Goal: Information Seeking & Learning: Learn about a topic

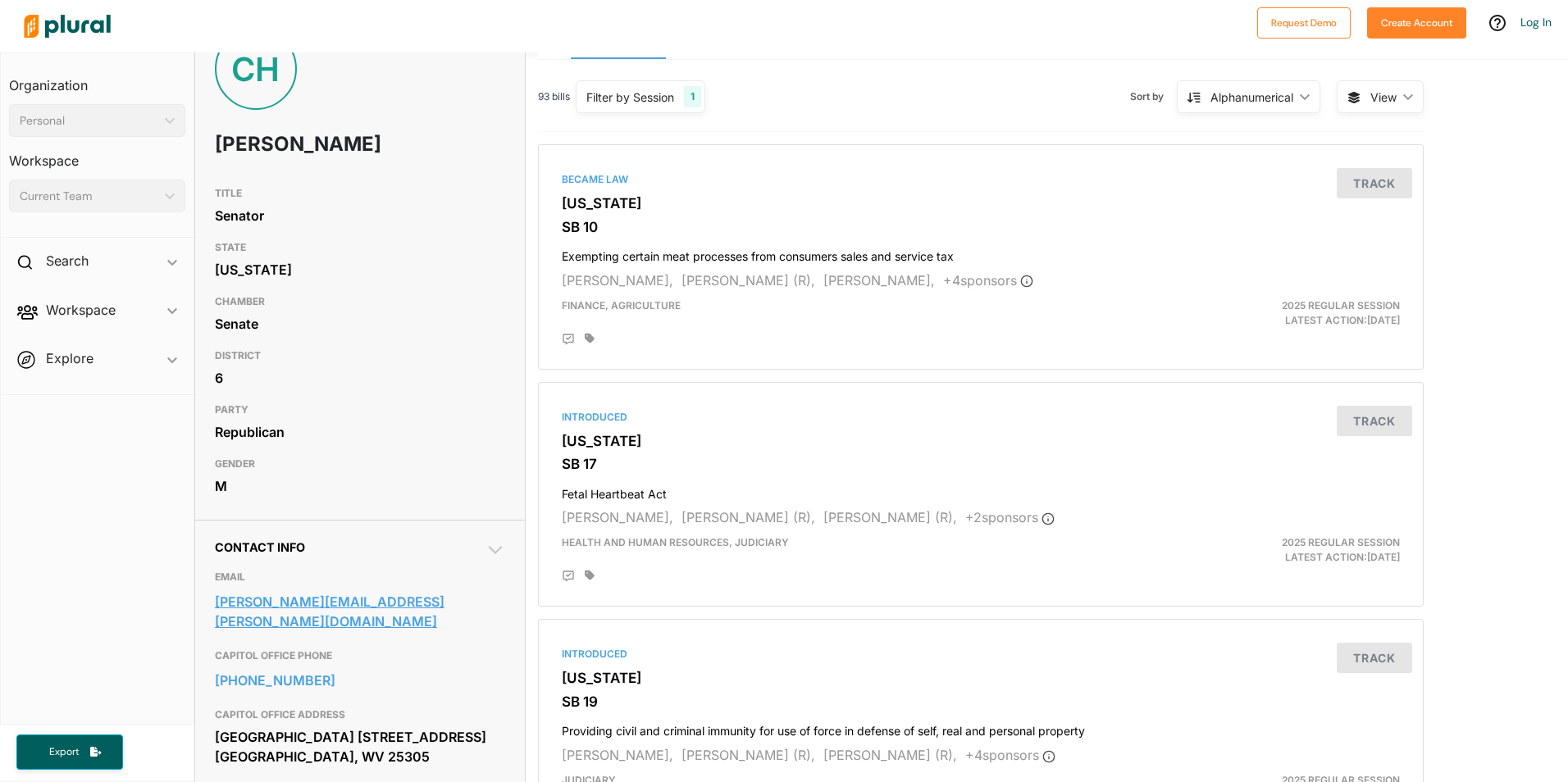
scroll to position [164, 0]
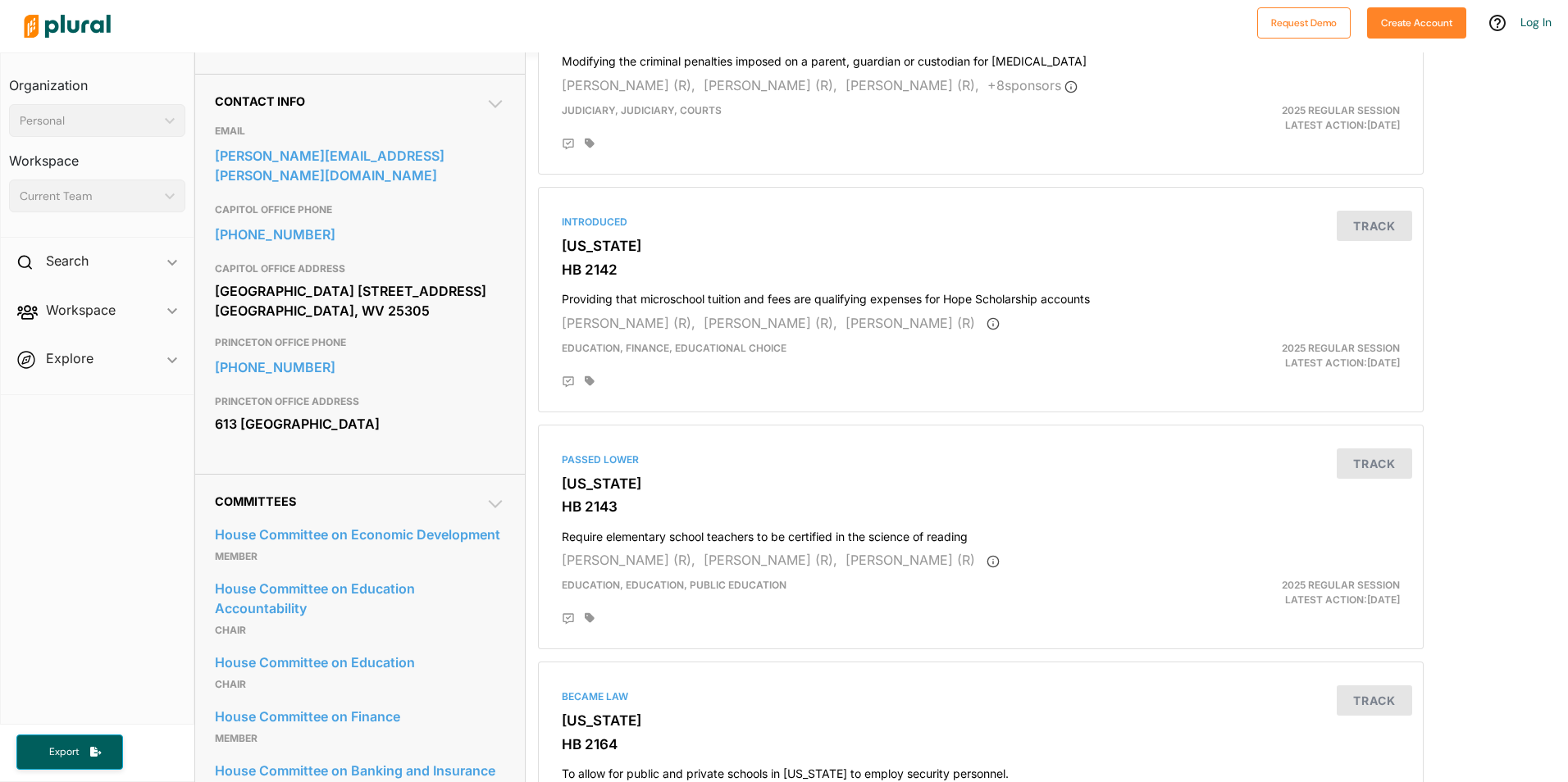
scroll to position [491, 0]
